Goal: Task Accomplishment & Management: Use online tool/utility

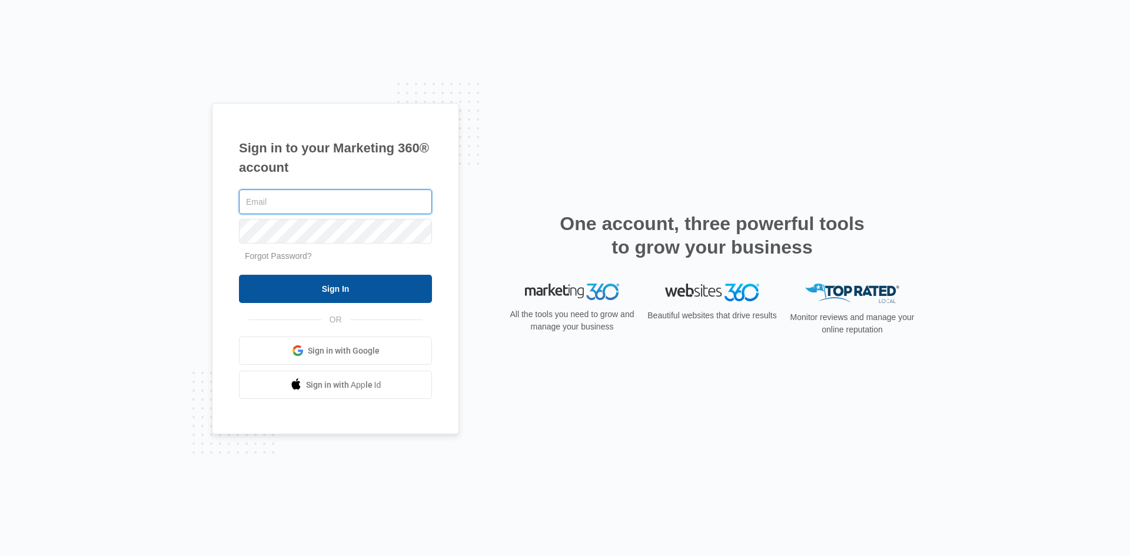
type input "[EMAIL_ADDRESS][DOMAIN_NAME]"
click at [295, 292] on input "Sign In" at bounding box center [335, 289] width 193 height 28
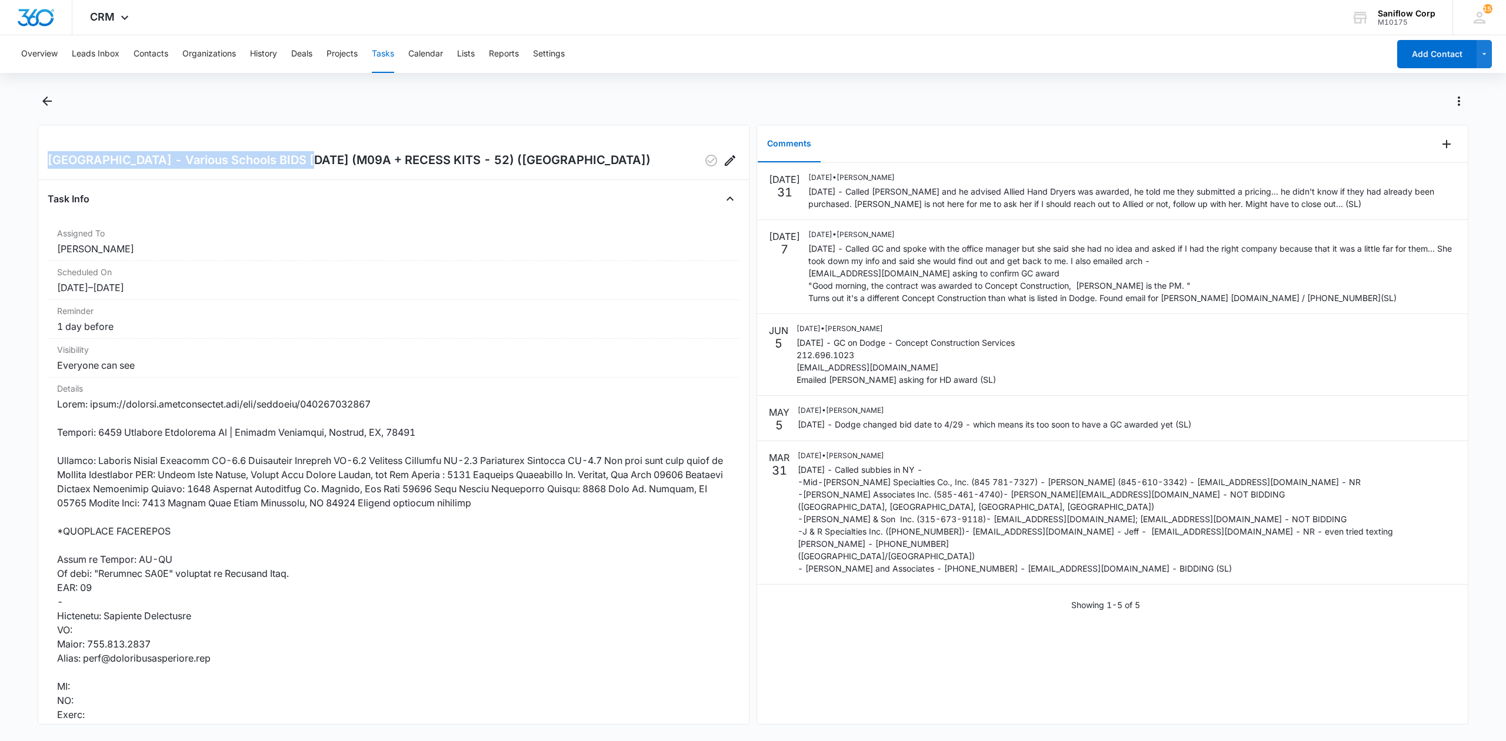
drag, startPoint x: 288, startPoint y: 161, endPoint x: 42, endPoint y: 159, distance: 246.0
click at [42, 159] on div "Niagara Wheatfield Central School District - Various Schools BIDS 4/29/25 (M09A…" at bounding box center [394, 425] width 712 height 600
copy h2 "Niagara Wheatfield Central School District"
drag, startPoint x: 95, startPoint y: 433, endPoint x: 160, endPoint y: 434, distance: 65.3
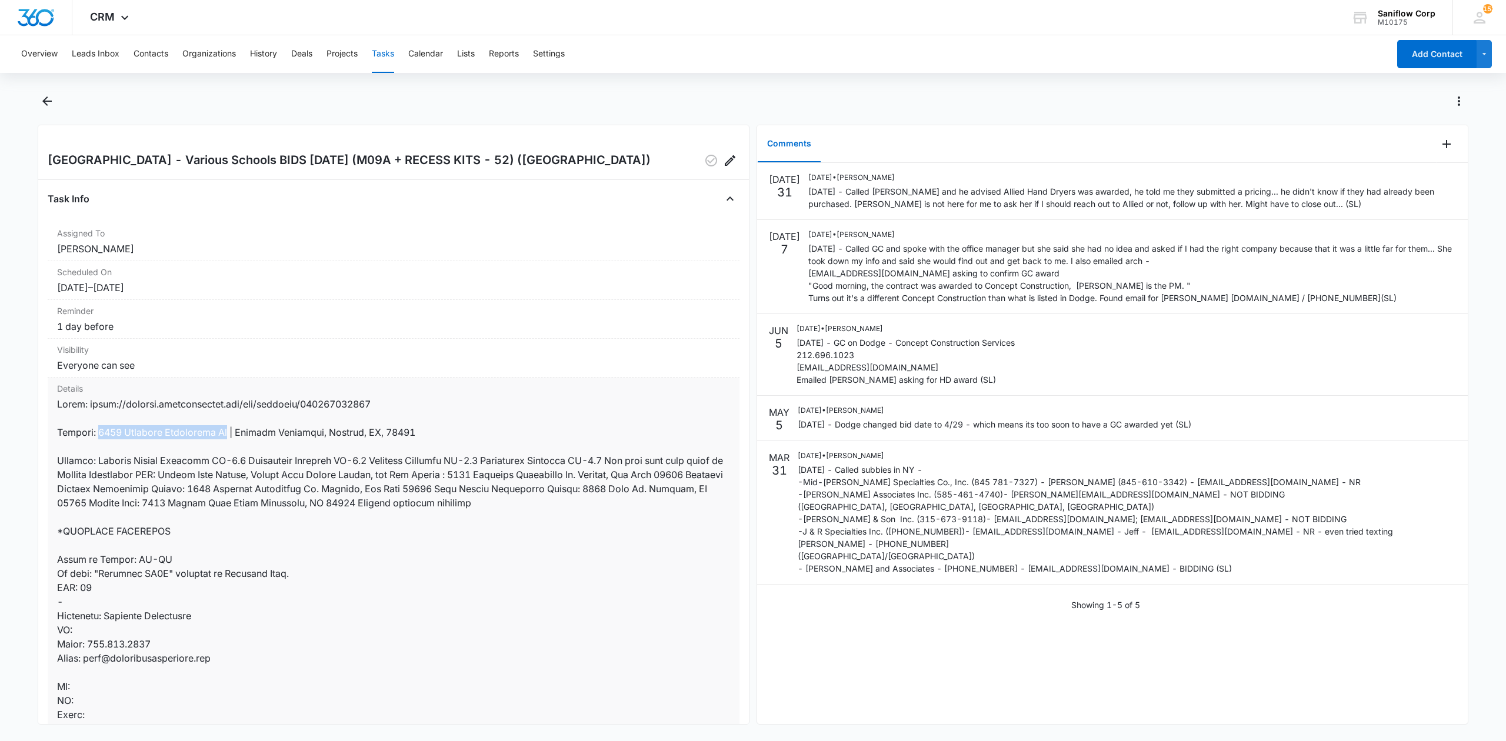
drag, startPoint x: 231, startPoint y: 434, endPoint x: 100, endPoint y: 438, distance: 130.7
drag, startPoint x: 328, startPoint y: 436, endPoint x: 412, endPoint y: 436, distance: 83.6
drag, startPoint x: 327, startPoint y: 432, endPoint x: 422, endPoint y: 434, distance: 94.8
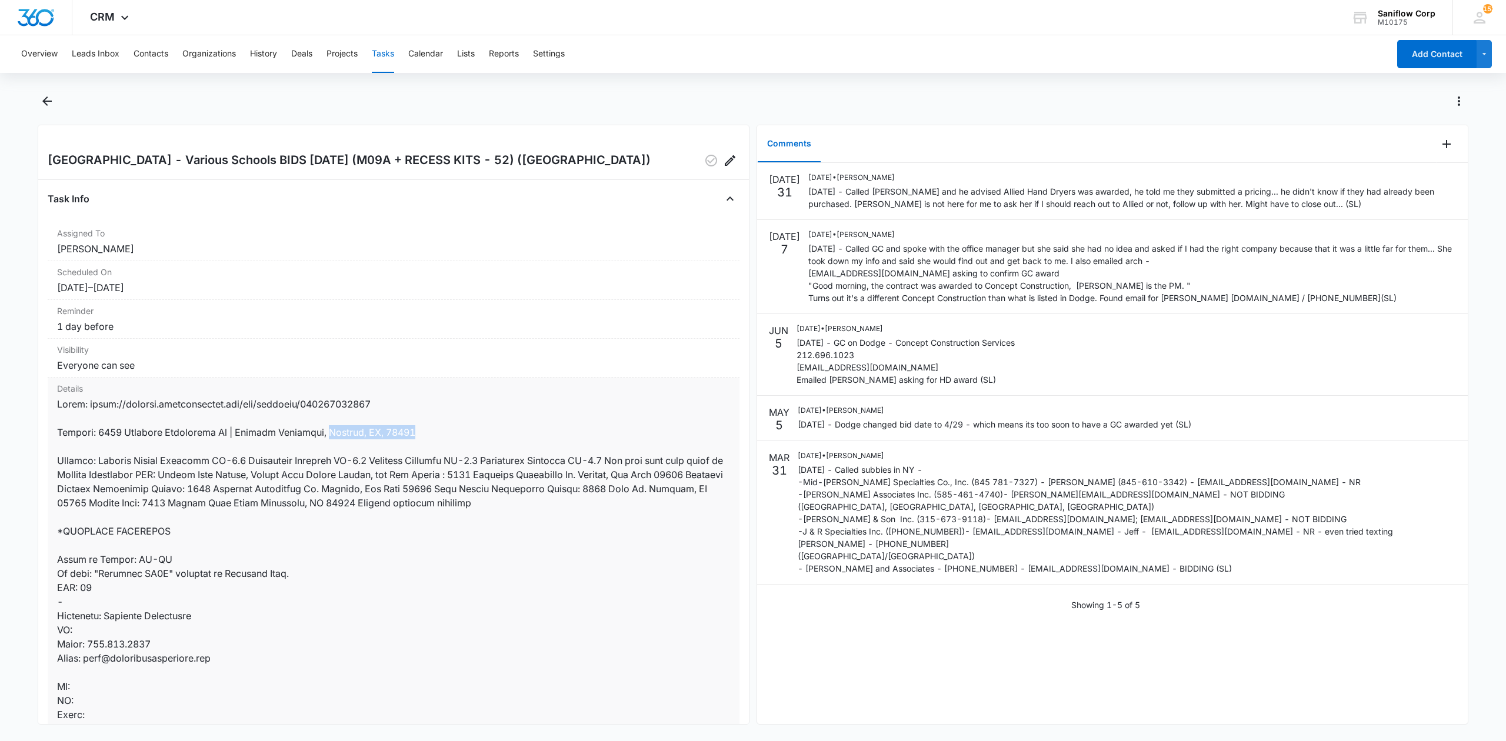
copy dd "Sanborn, NY, 14132"
